Goal: Check status: Check status

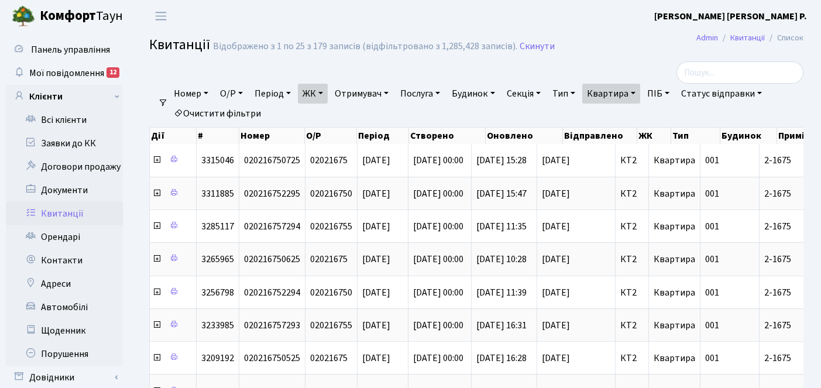
select select "25"
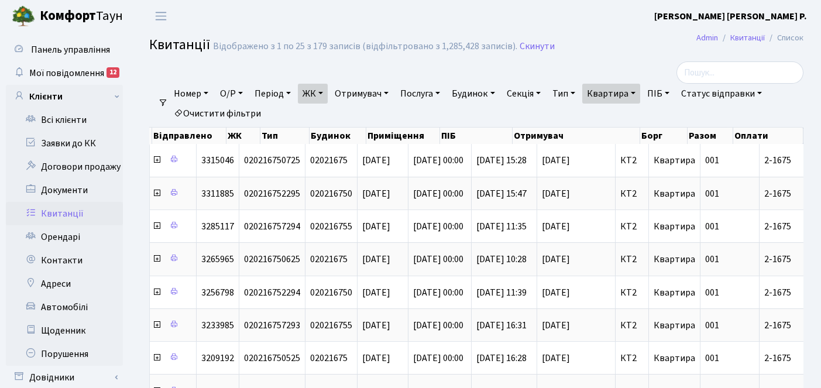
scroll to position [0, 411]
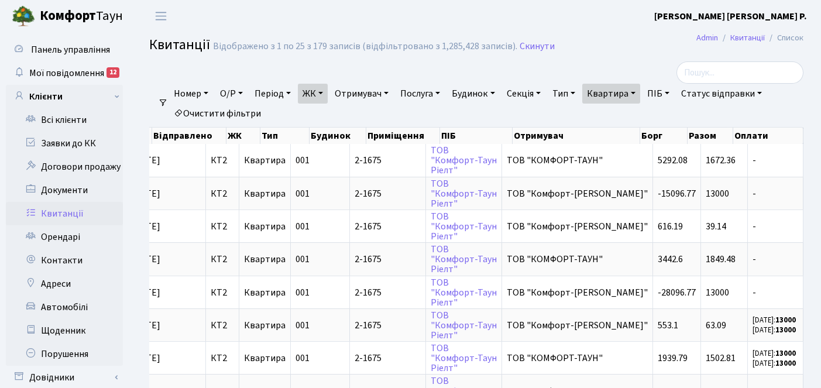
click at [640, 92] on link "Квартира" at bounding box center [611, 94] width 58 height 20
type input "2"
type input "32"
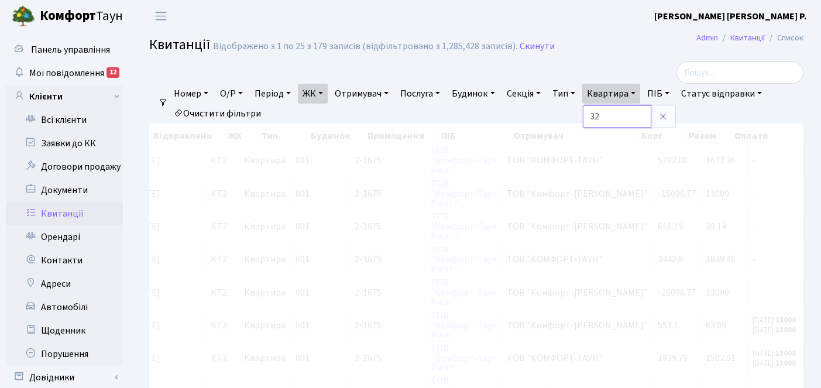
scroll to position [0, 182]
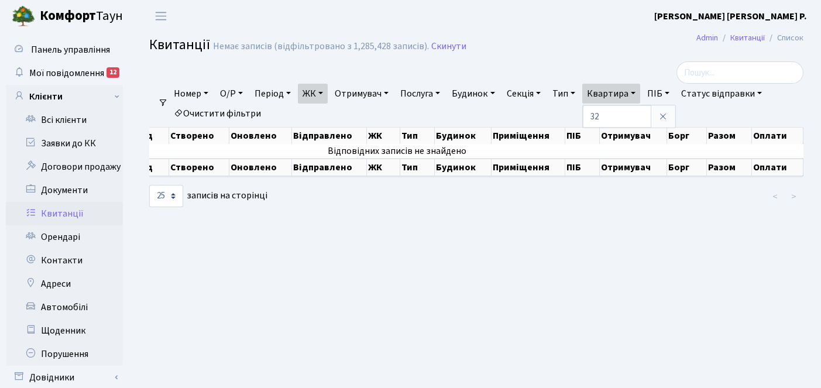
click at [325, 92] on link "ЖК" at bounding box center [313, 94] width 30 height 20
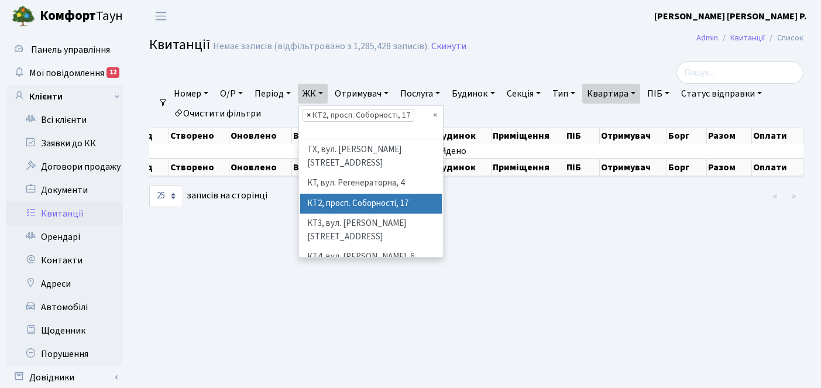
click at [311, 113] on span "×" at bounding box center [308, 115] width 4 height 12
select select
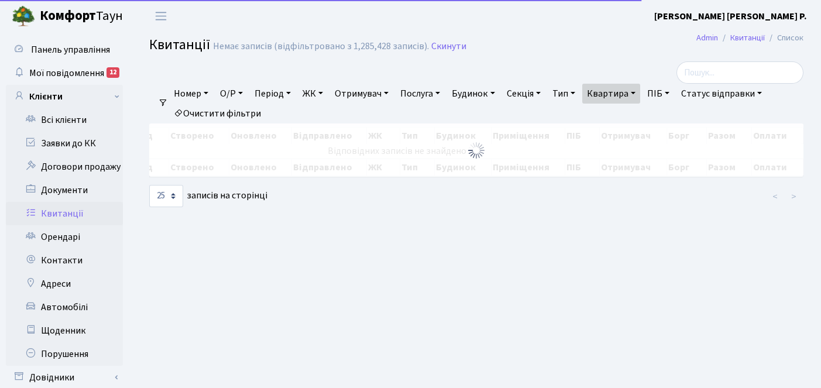
click at [325, 91] on link "ЖК" at bounding box center [313, 94] width 30 height 20
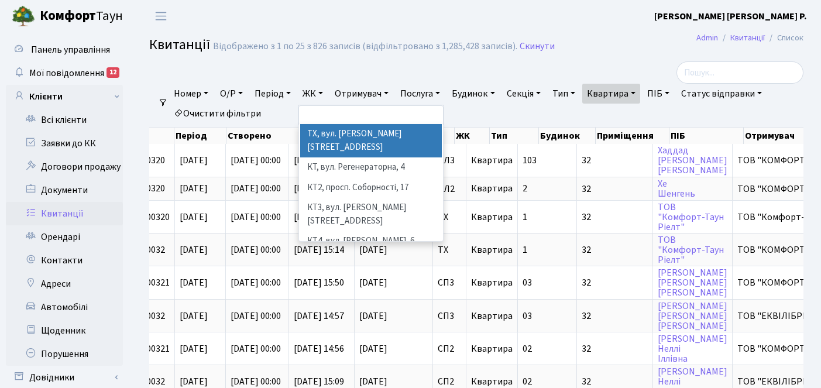
click at [360, 139] on li "ТХ, вул. [PERSON_NAME][STREET_ADDRESS]" at bounding box center [371, 140] width 142 height 33
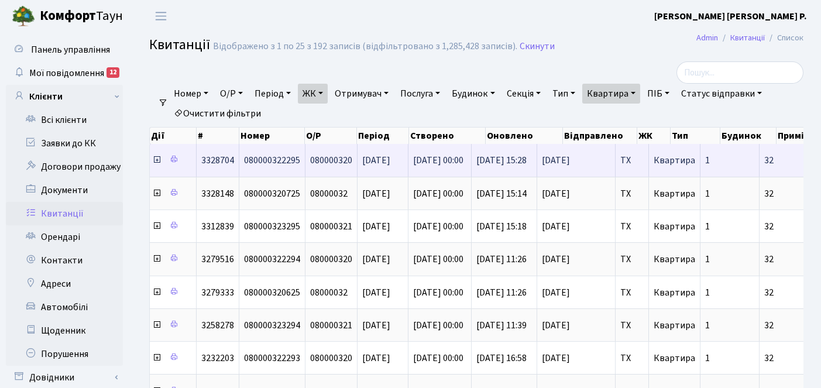
click at [159, 164] on icon at bounding box center [156, 159] width 9 height 9
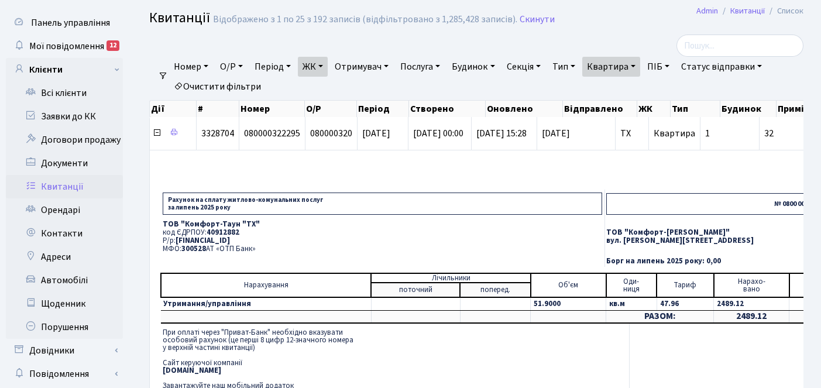
scroll to position [67, 0]
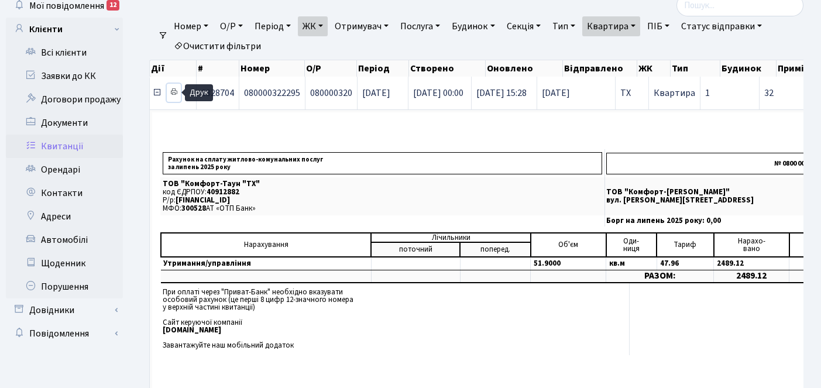
click at [176, 92] on icon at bounding box center [174, 92] width 8 height 8
click at [156, 92] on icon at bounding box center [156, 92] width 9 height 9
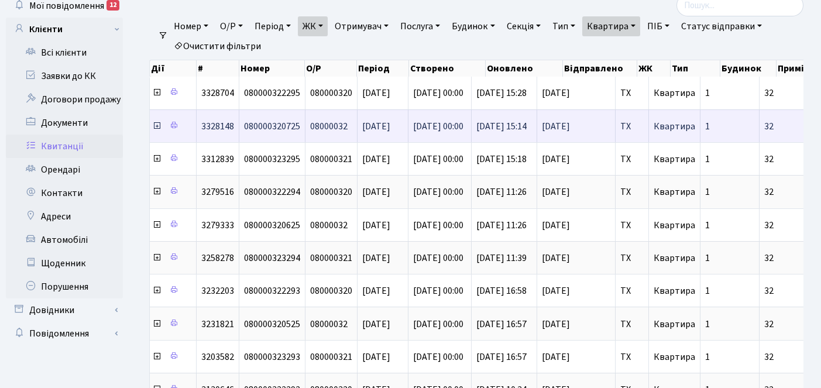
click at [156, 126] on icon at bounding box center [156, 125] width 9 height 9
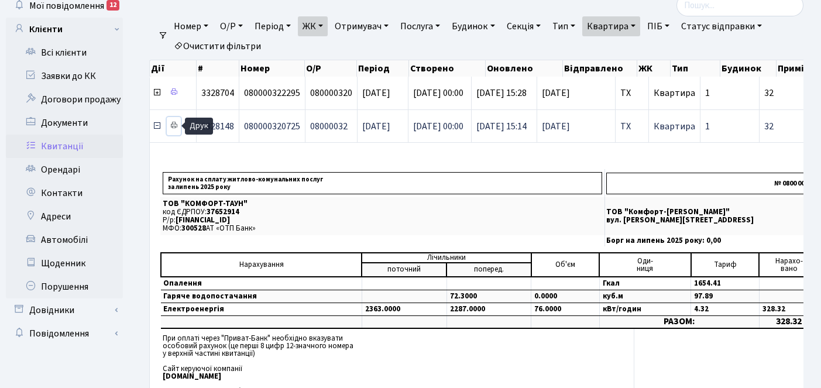
click at [173, 125] on icon at bounding box center [174, 125] width 8 height 8
click at [157, 126] on icon at bounding box center [156, 125] width 9 height 9
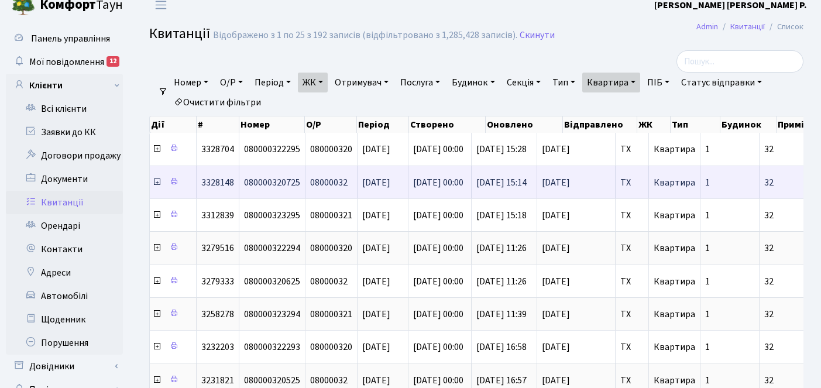
scroll to position [0, 0]
